Goal: Task Accomplishment & Management: Complete application form

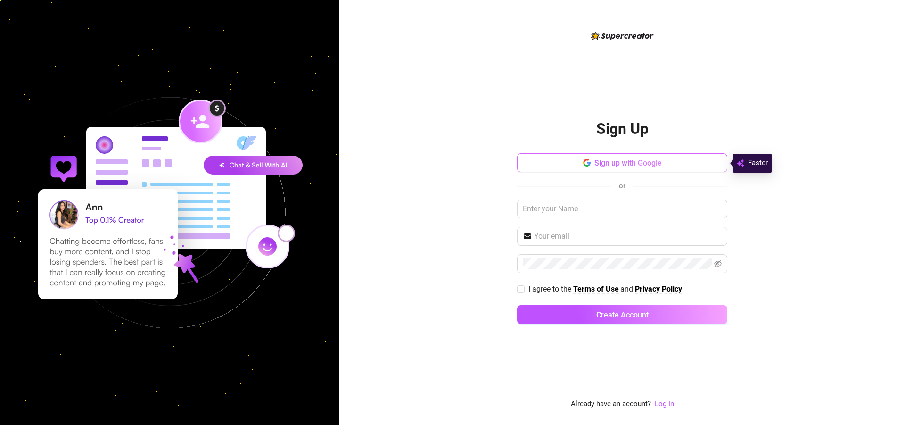
click at [614, 158] on span "Sign up with Google" at bounding box center [628, 162] width 67 height 9
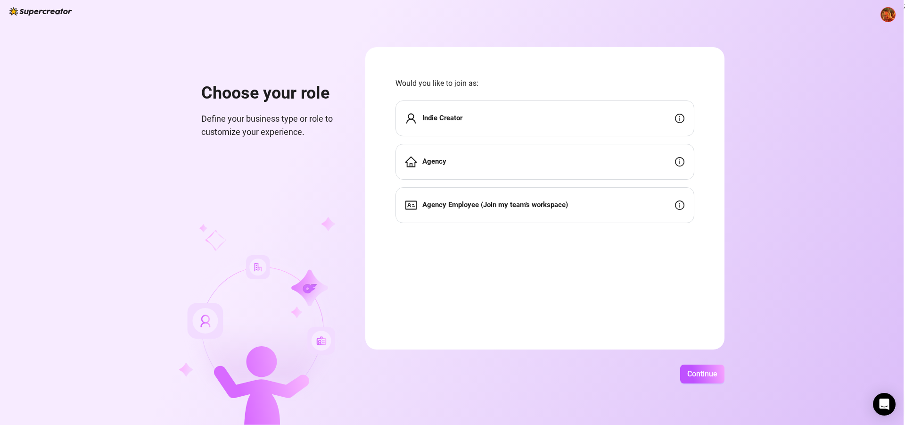
click at [488, 208] on strong "Agency Employee (Join my team's workspace)" at bounding box center [496, 204] width 146 height 8
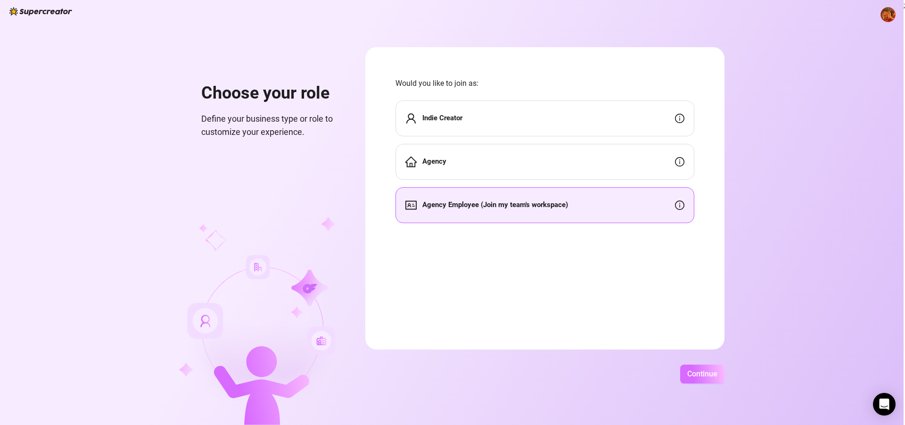
click at [706, 378] on span "Continue" at bounding box center [703, 373] width 30 height 9
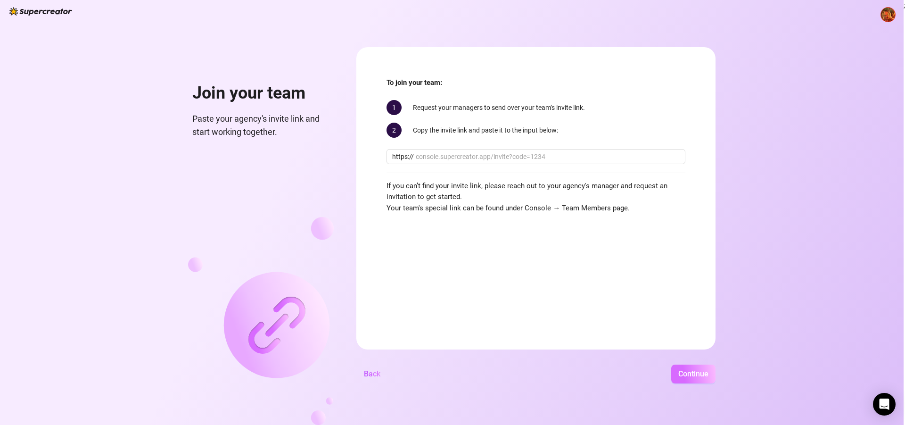
click at [691, 371] on span "Continue" at bounding box center [694, 373] width 30 height 9
click at [541, 88] on span "To join your team:" at bounding box center [536, 82] width 299 height 11
click at [377, 369] on button "Back" at bounding box center [373, 374] width 32 height 19
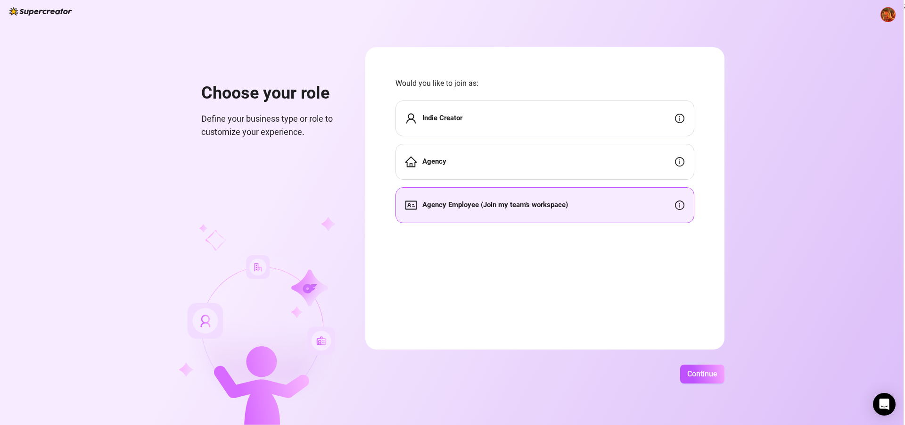
click at [481, 132] on div "Indie Creator" at bounding box center [545, 118] width 299 height 36
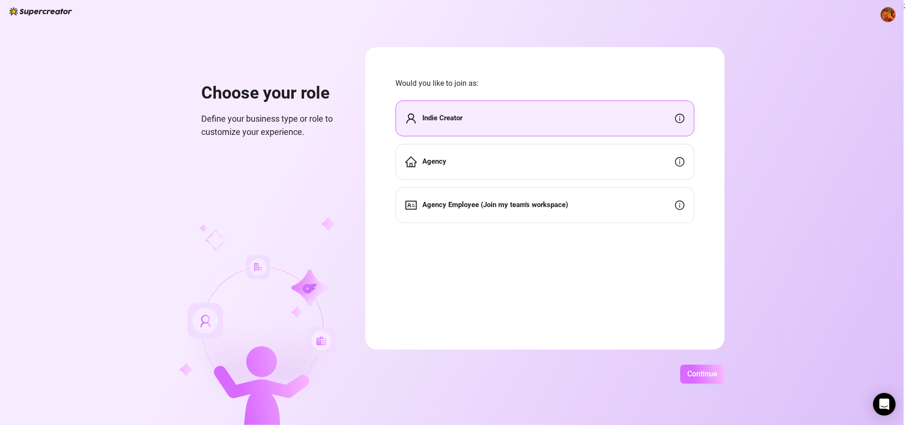
click at [696, 368] on button "Continue" at bounding box center [703, 374] width 44 height 19
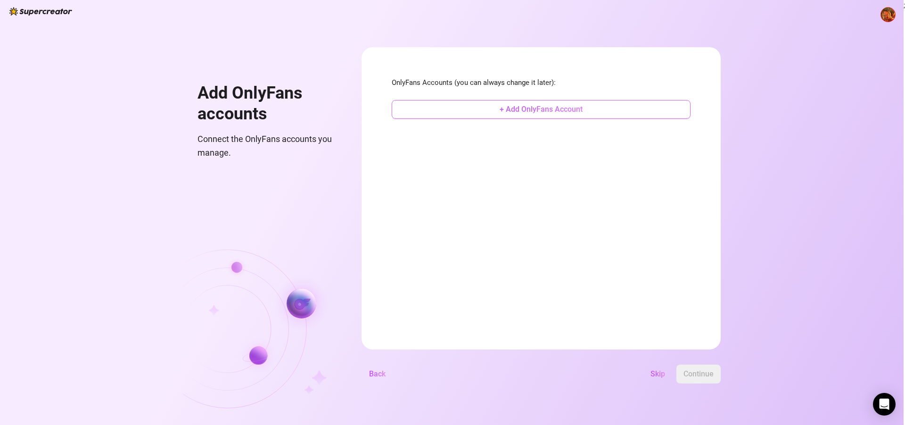
click at [532, 108] on span "+ Add OnlyFans Account" at bounding box center [541, 109] width 83 height 9
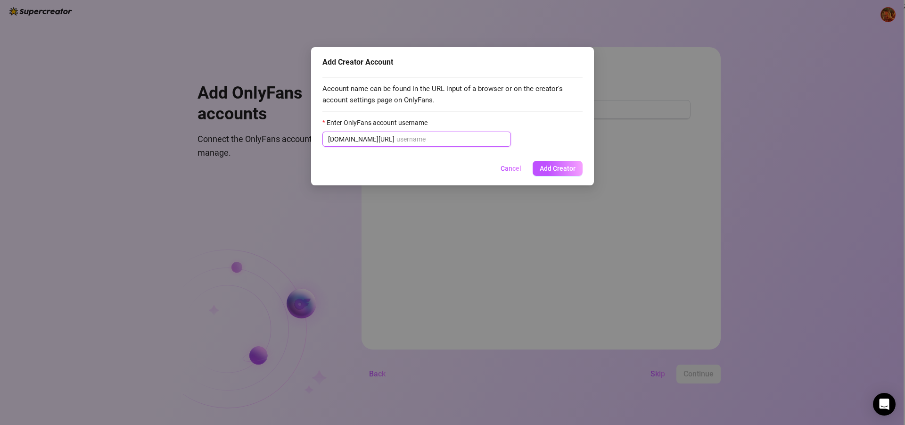
click at [432, 139] on input "Enter OnlyFans account username" at bounding box center [451, 139] width 109 height 10
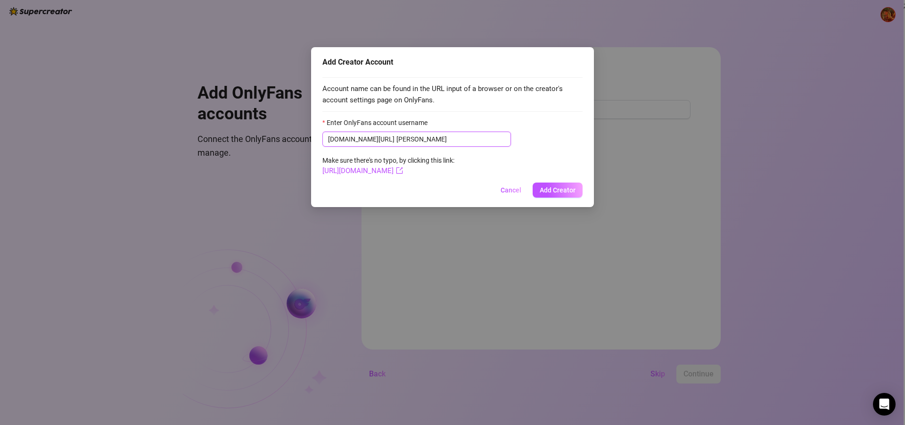
type input "nicky"
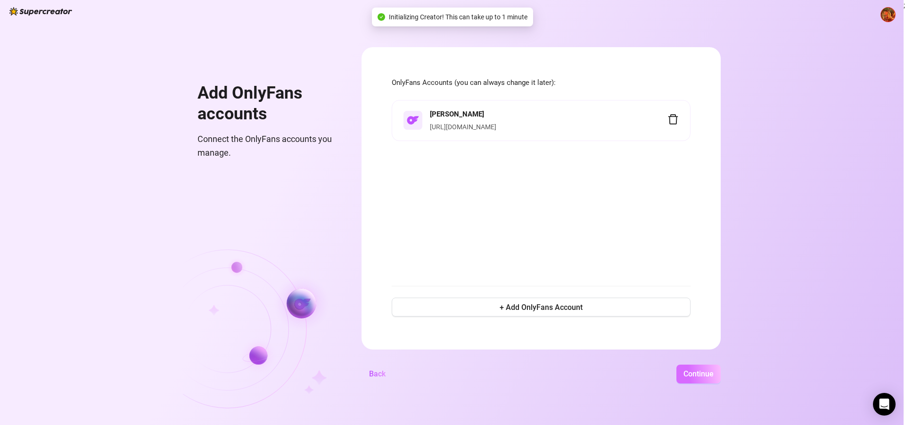
click at [699, 379] on button "Continue" at bounding box center [699, 374] width 44 height 19
